Goal: Book appointment/travel/reservation

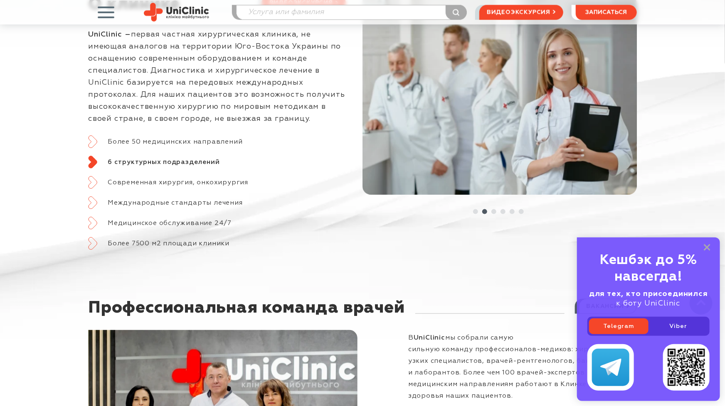
scroll to position [457, 0]
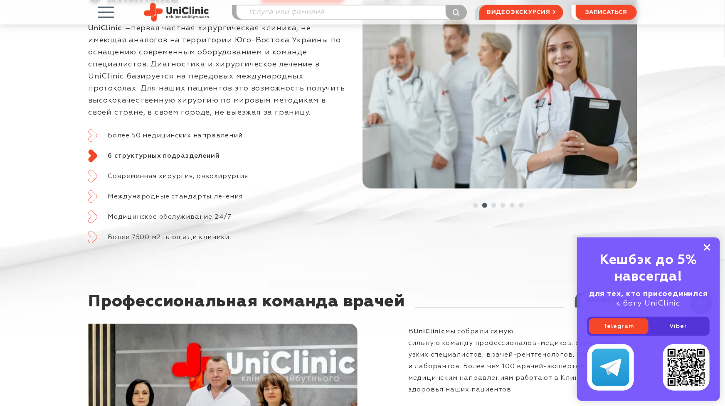
click at [707, 248] on rect at bounding box center [707, 247] width 7 height 7
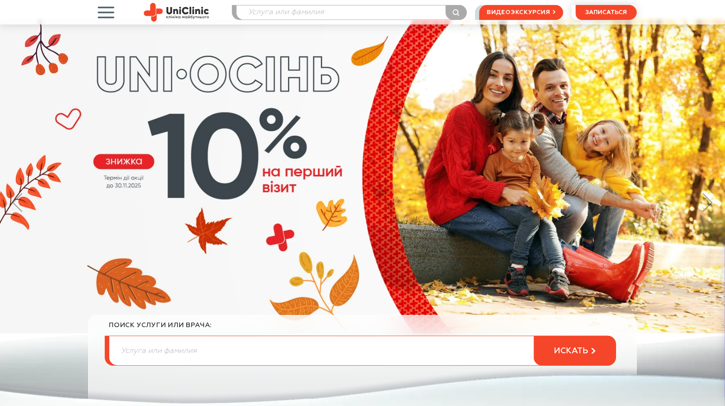
scroll to position [0, 0]
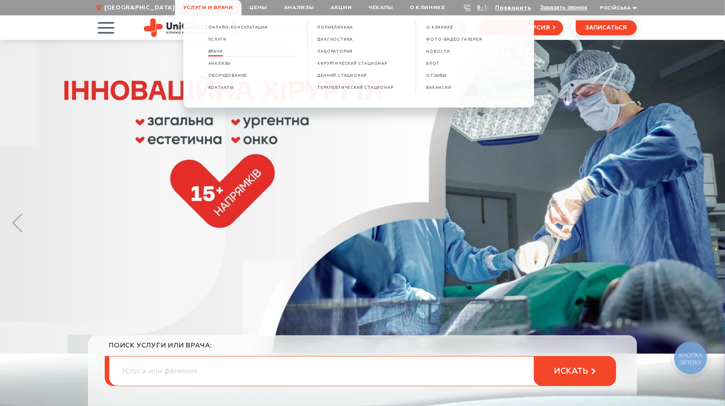
click at [214, 51] on span "Врачи" at bounding box center [215, 51] width 15 height 5
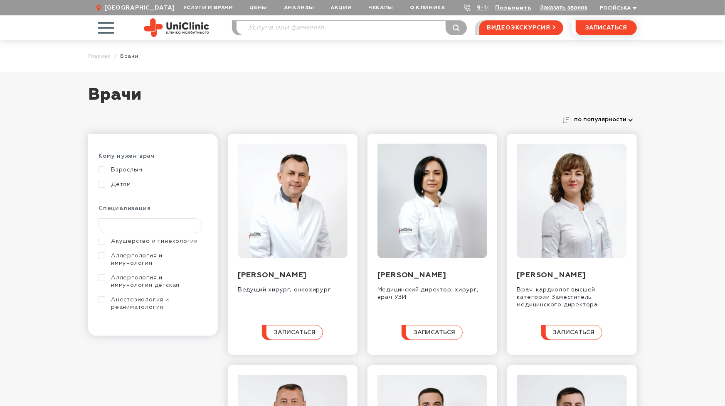
click at [134, 222] on input "text" at bounding box center [150, 226] width 103 height 15
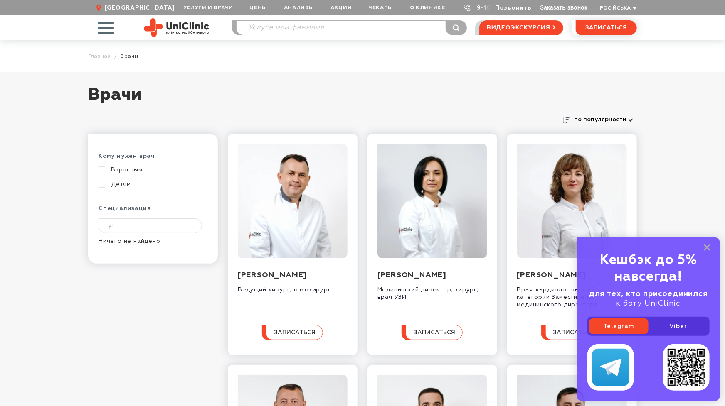
type input "y"
type input "нейро"
click at [101, 241] on link "Нейрохирургия" at bounding box center [152, 241] width 107 height 7
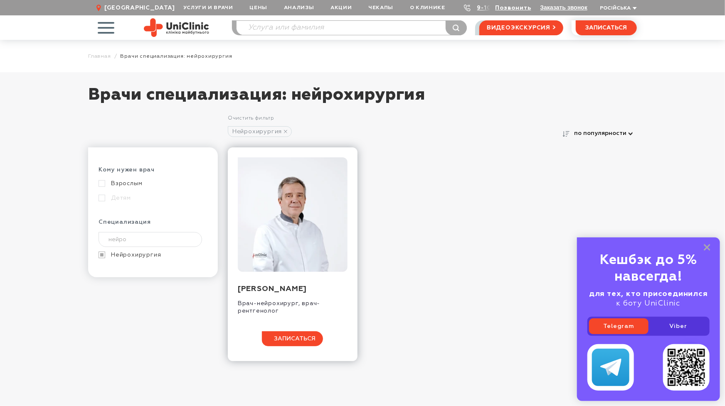
click at [298, 336] on span "записаться" at bounding box center [295, 339] width 42 height 6
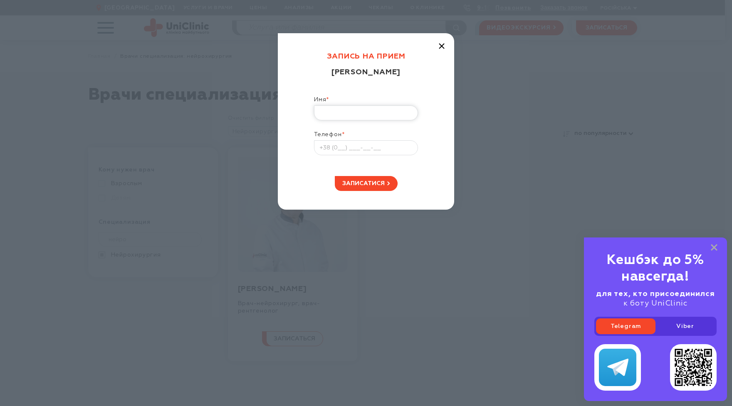
click at [353, 112] on input "Имя *" at bounding box center [366, 113] width 104 height 15
type input "Максим"
click at [338, 148] on input "Телефон *" at bounding box center [366, 147] width 104 height 15
type input "+38 (068) 900-05-50"
click at [371, 181] on span "записатися" at bounding box center [363, 184] width 42 height 6
